Goal: Task Accomplishment & Management: Complete application form

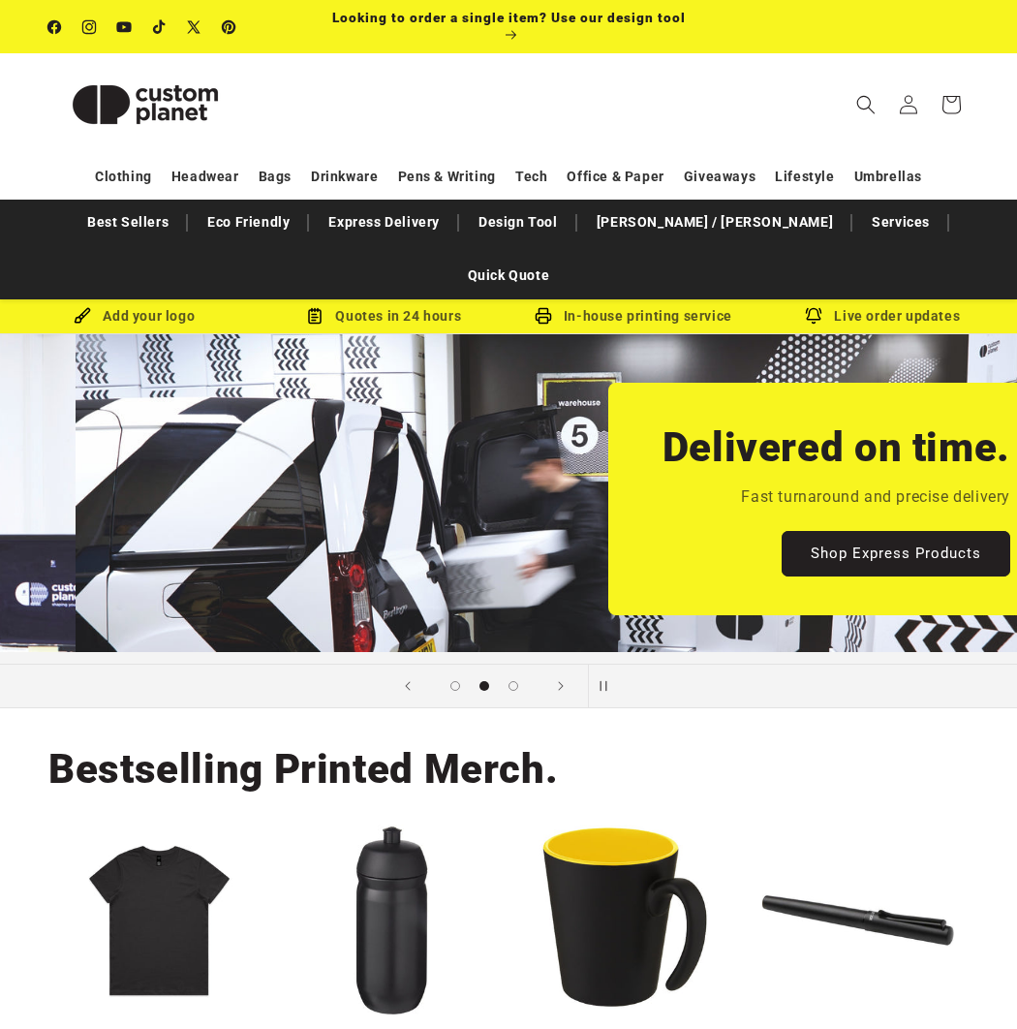
scroll to position [0, 1017]
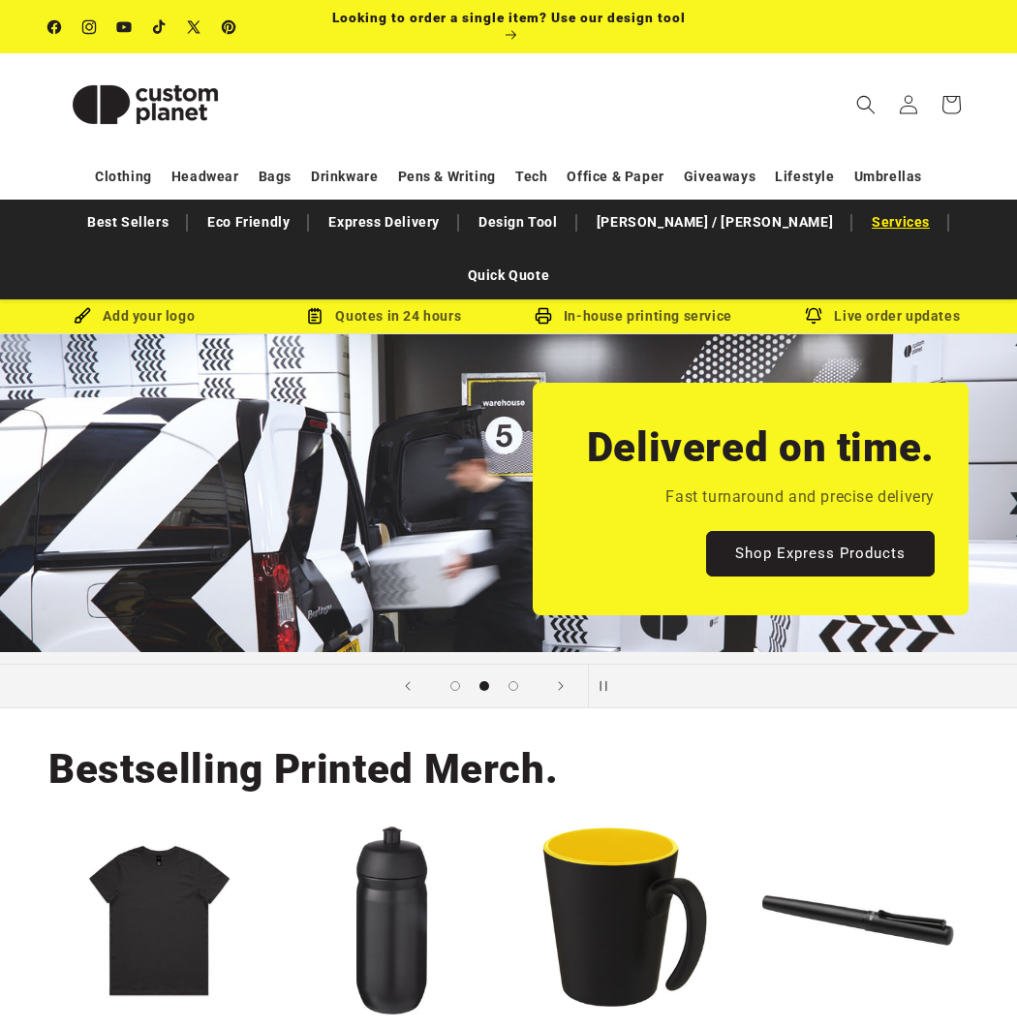
click at [862, 212] on link "Services" at bounding box center [900, 222] width 77 height 34
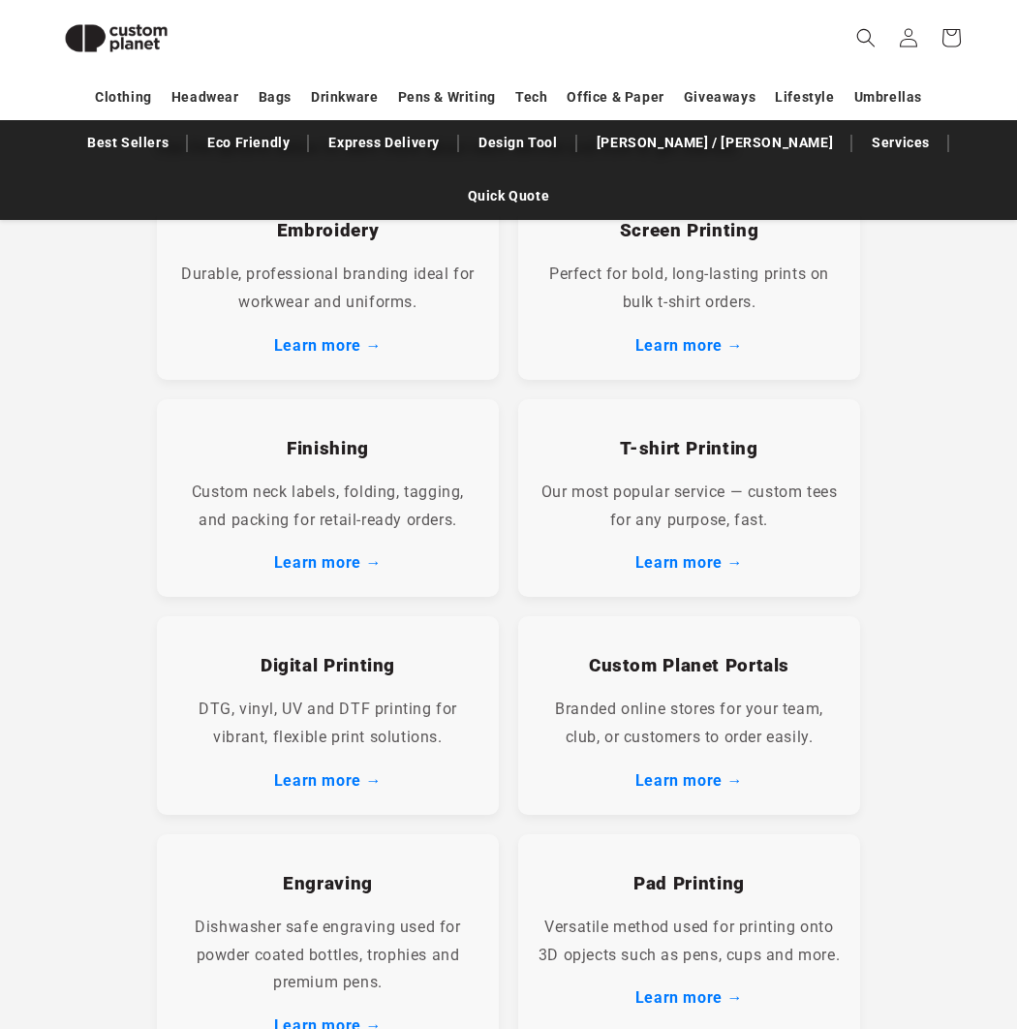
scroll to position [451, 0]
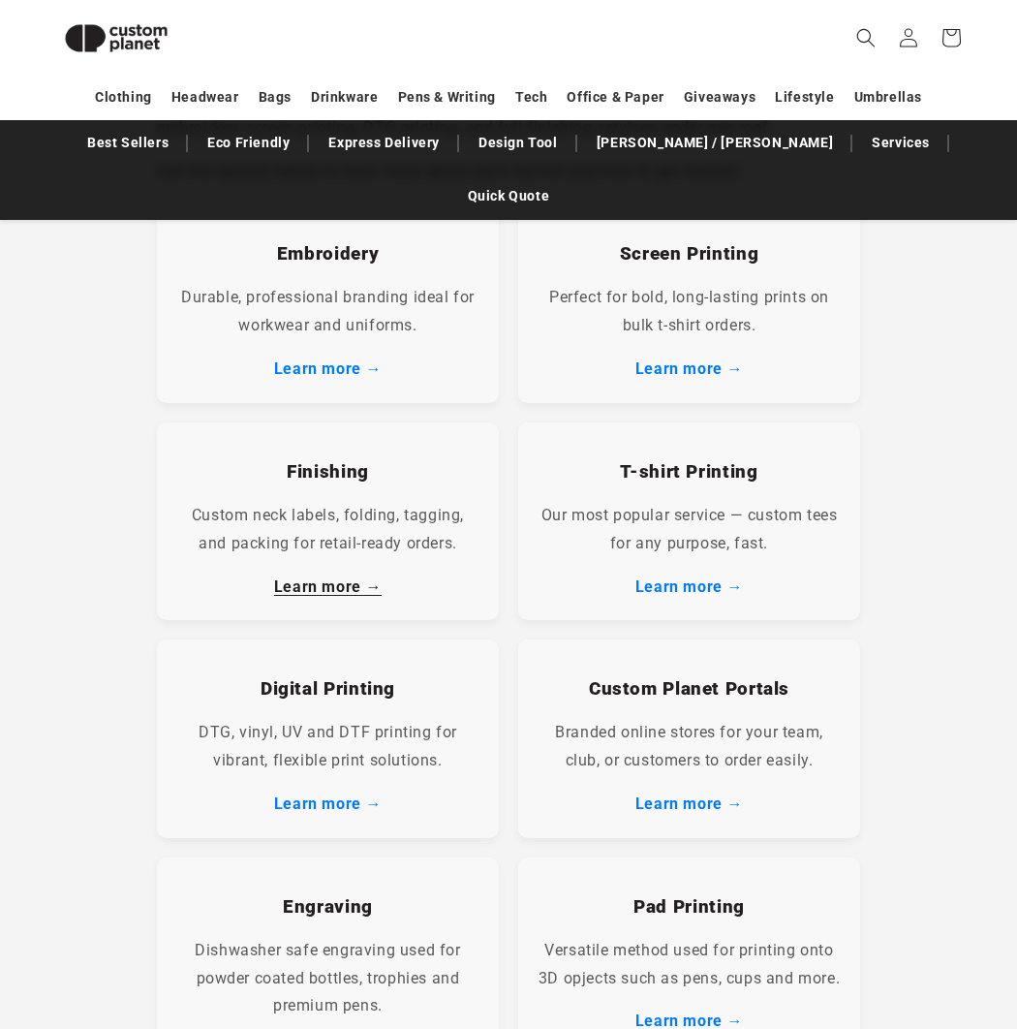
click at [324, 577] on link "Learn more →" at bounding box center [328, 586] width 108 height 18
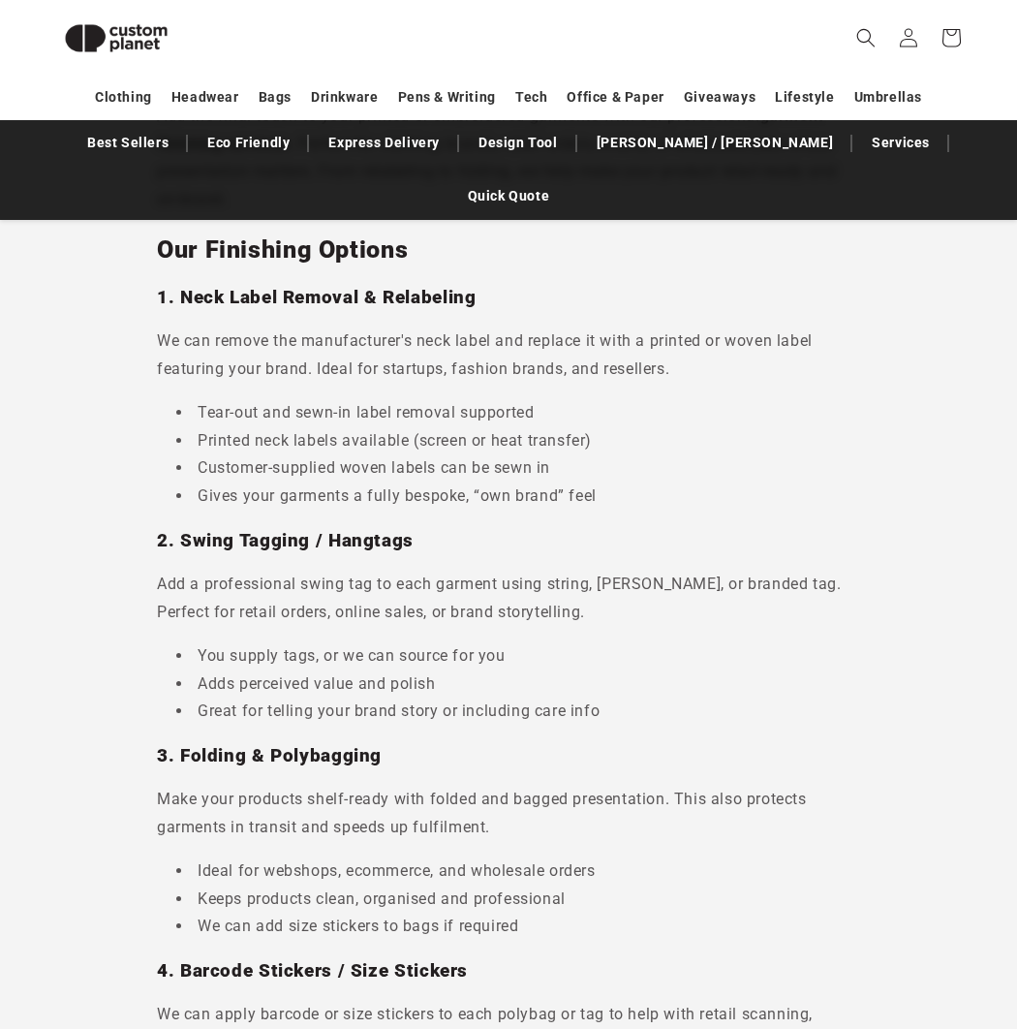
scroll to position [1345, 0]
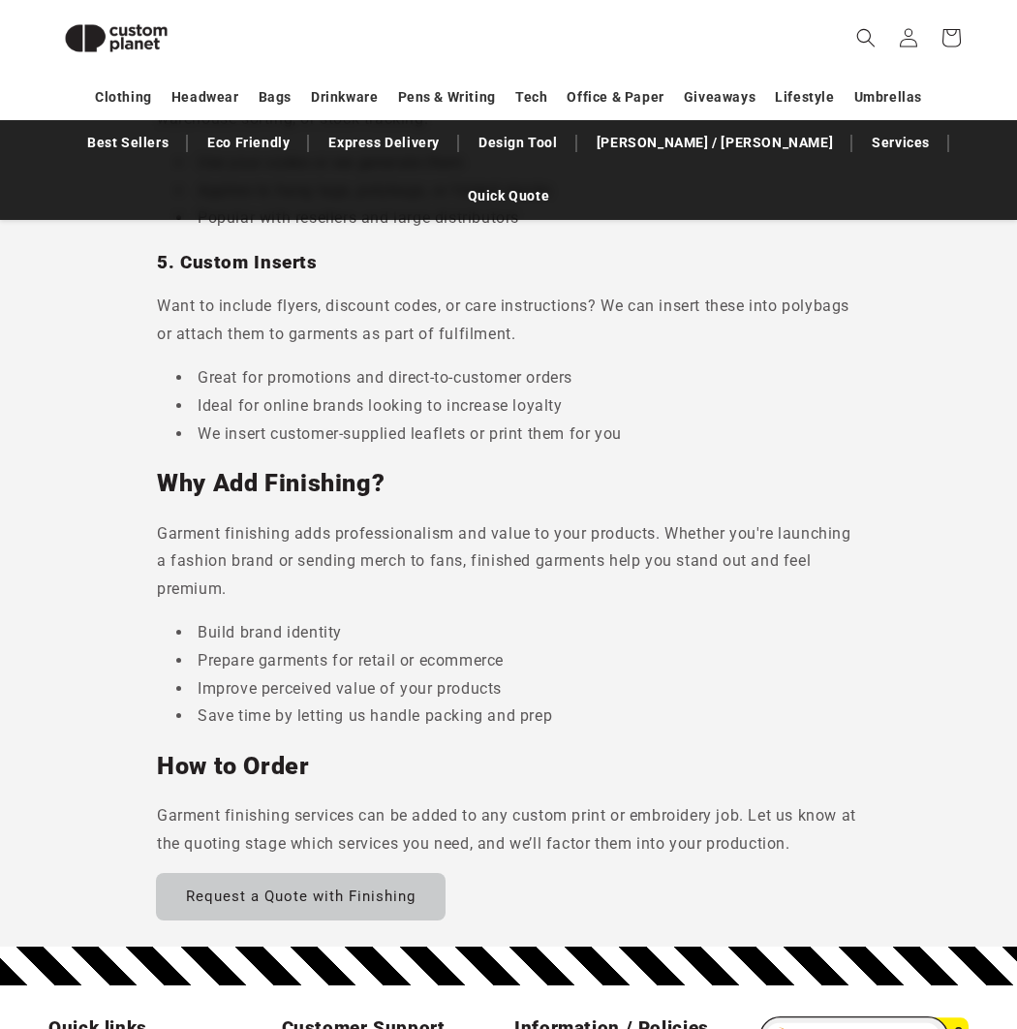
click at [295, 874] on link "Request a Quote with Finishing" at bounding box center [301, 897] width 288 height 46
